Goal: Task Accomplishment & Management: Manage account settings

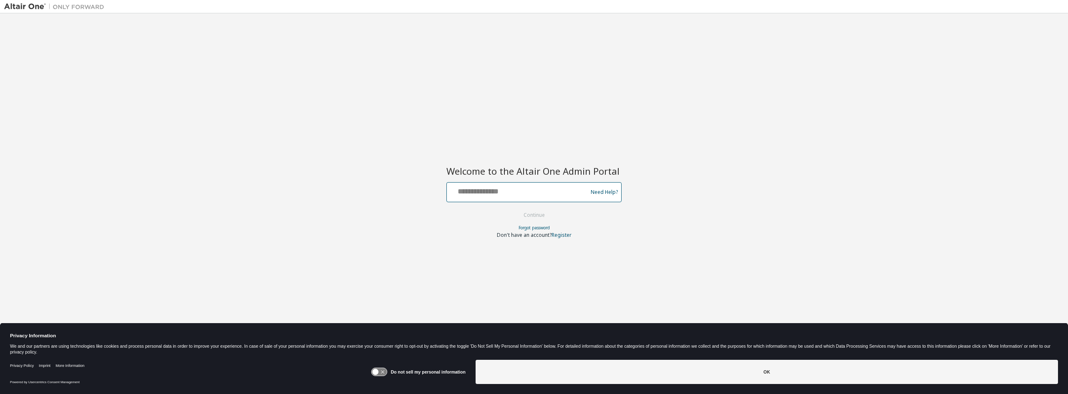
click at [544, 196] on input "text" at bounding box center [518, 190] width 136 height 12
type input "**********"
click at [544, 216] on button "Continue" at bounding box center [534, 215] width 39 height 13
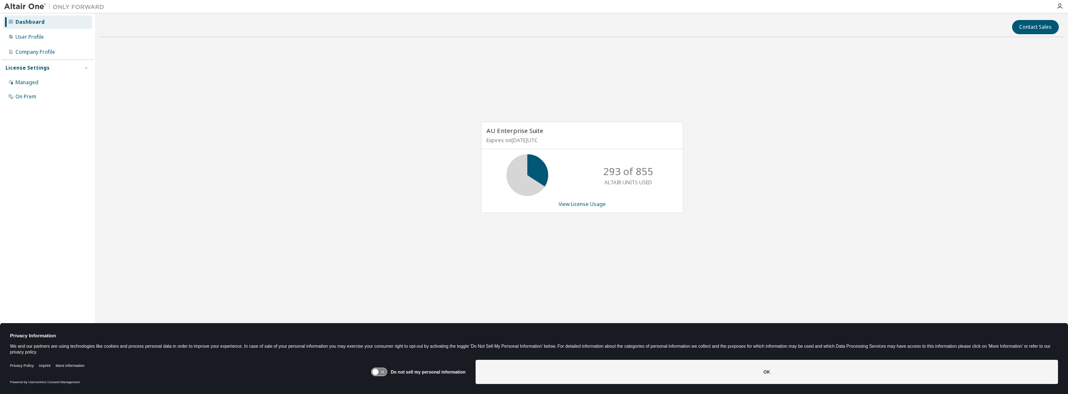
click at [47, 28] on div "Dashboard" at bounding box center [47, 21] width 89 height 13
click at [23, 4] on img at bounding box center [56, 7] width 104 height 8
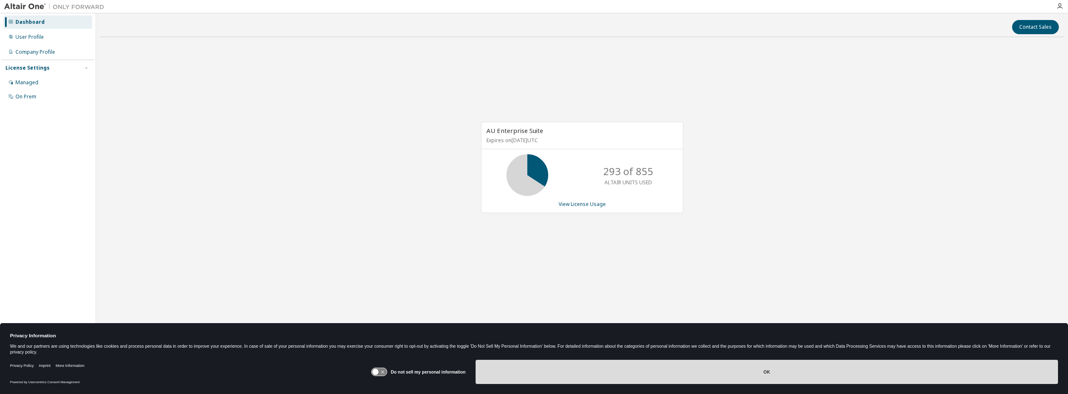
click at [695, 368] on button "OK" at bounding box center [767, 372] width 582 height 24
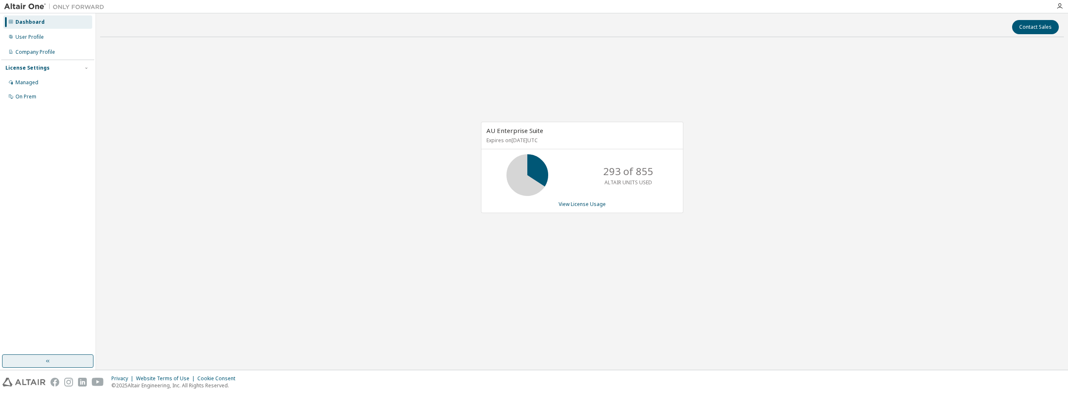
click at [33, 359] on button "button" at bounding box center [47, 361] width 91 height 13
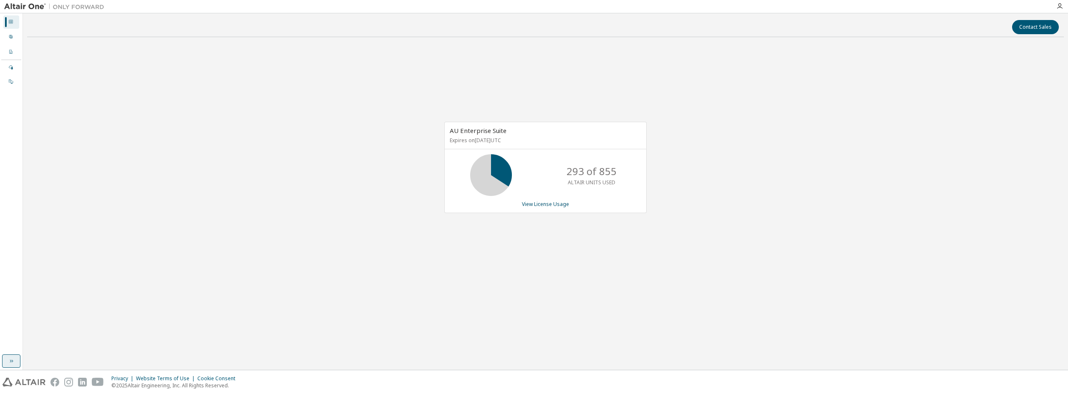
click at [15, 360] on button "button" at bounding box center [11, 361] width 18 height 13
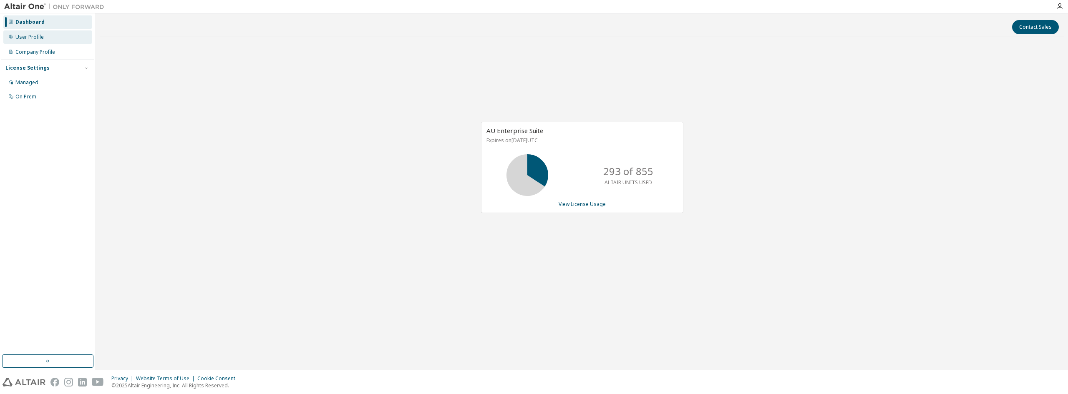
click at [67, 41] on div "User Profile" at bounding box center [47, 36] width 89 height 13
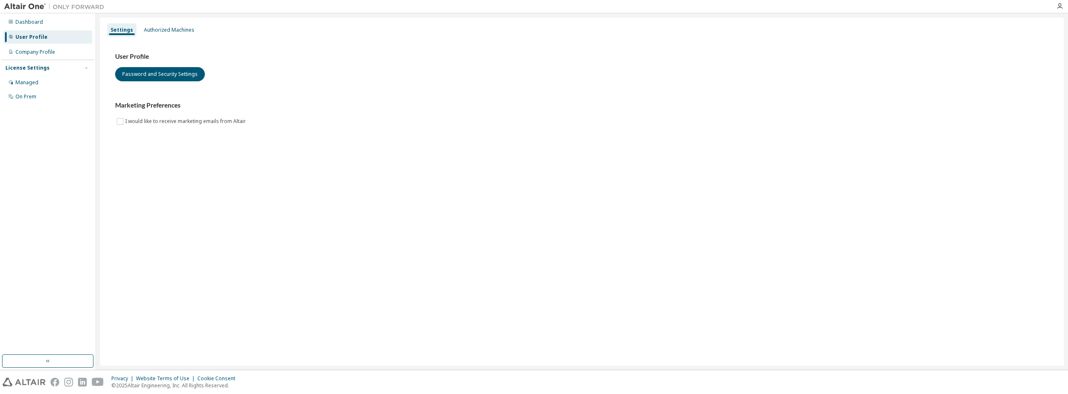
click at [35, 10] on img at bounding box center [56, 7] width 104 height 8
click at [168, 33] on div "Authorized Machines" at bounding box center [169, 29] width 57 height 13
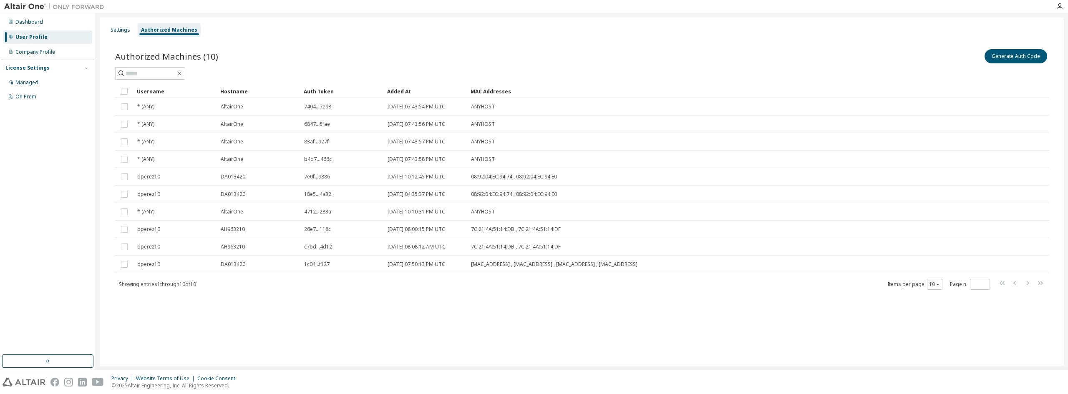
click at [33, 8] on img at bounding box center [56, 7] width 104 height 8
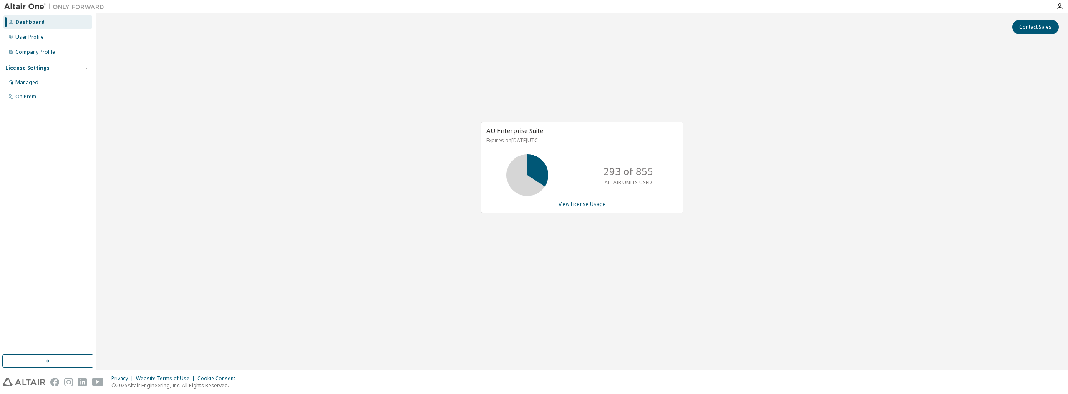
click at [32, 8] on img at bounding box center [56, 7] width 104 height 8
click at [62, 8] on img at bounding box center [56, 7] width 104 height 8
